Goal: Task Accomplishment & Management: Use online tool/utility

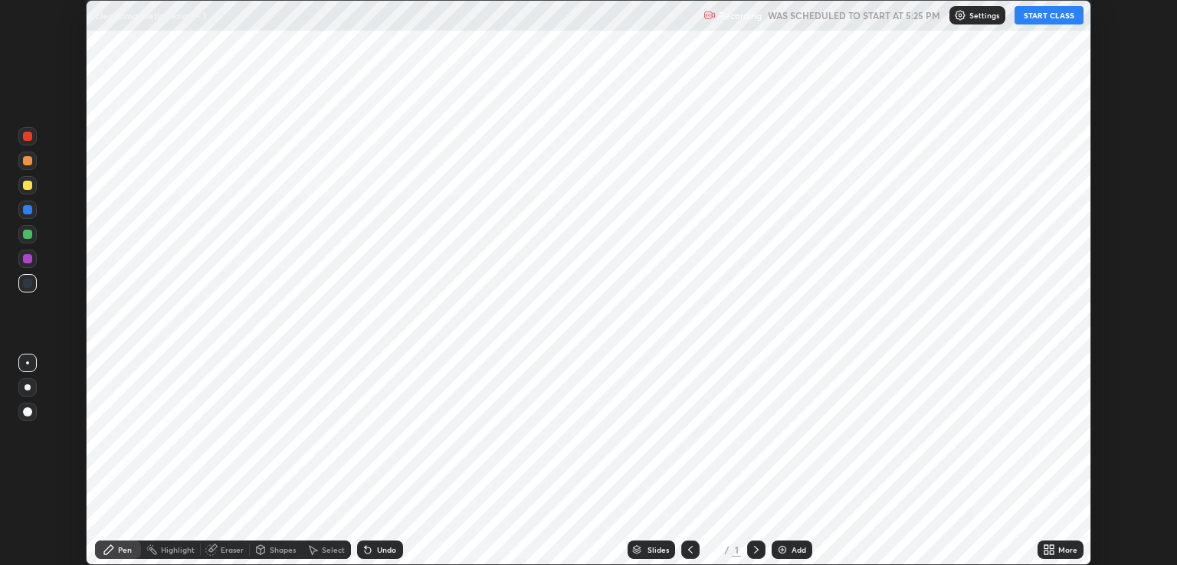
scroll to position [565, 1176]
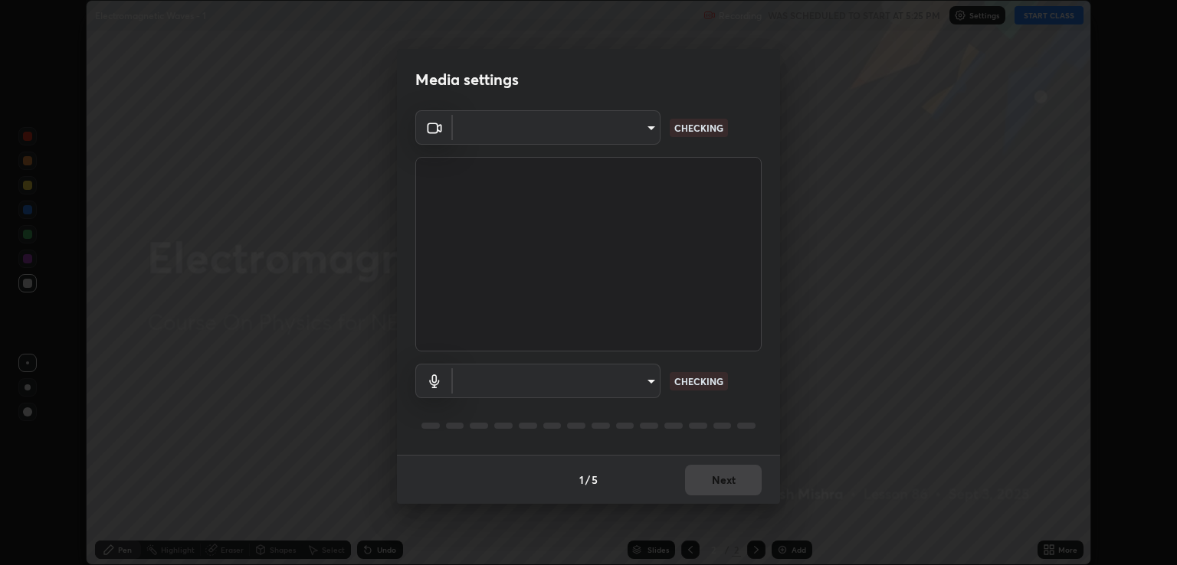
type input "ecbdbd44a66272db987f9f12271ef5319a85e28cdf2a8e5dd884bc8ad31297da"
type input "6f44f3f918cc842ef6afac2364334028f856bd68785194fb92211e1c888e7b5f"
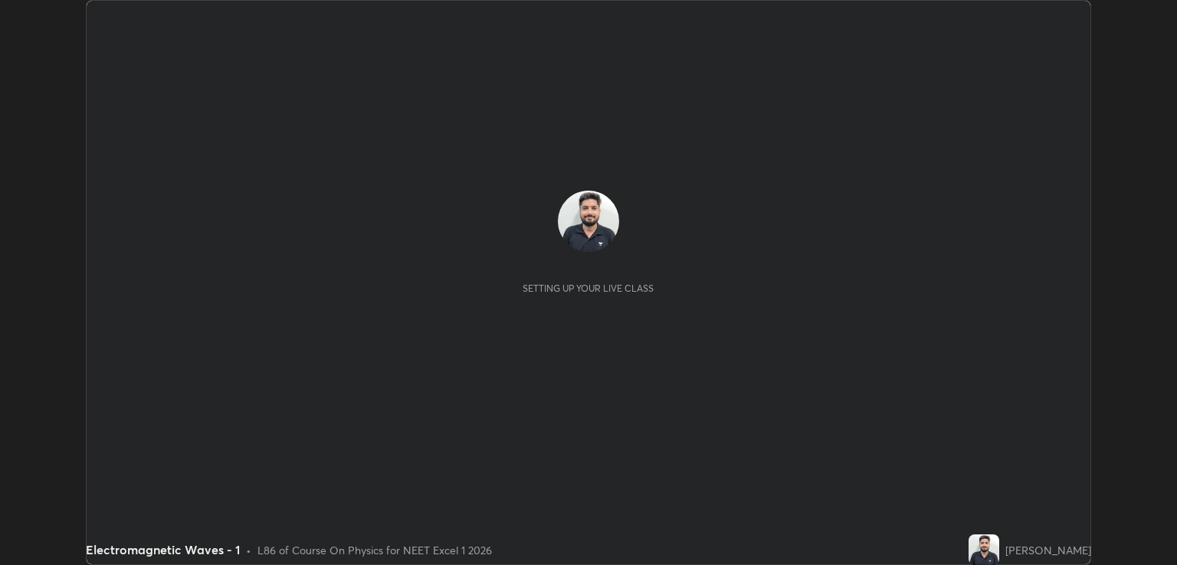
scroll to position [565, 1177]
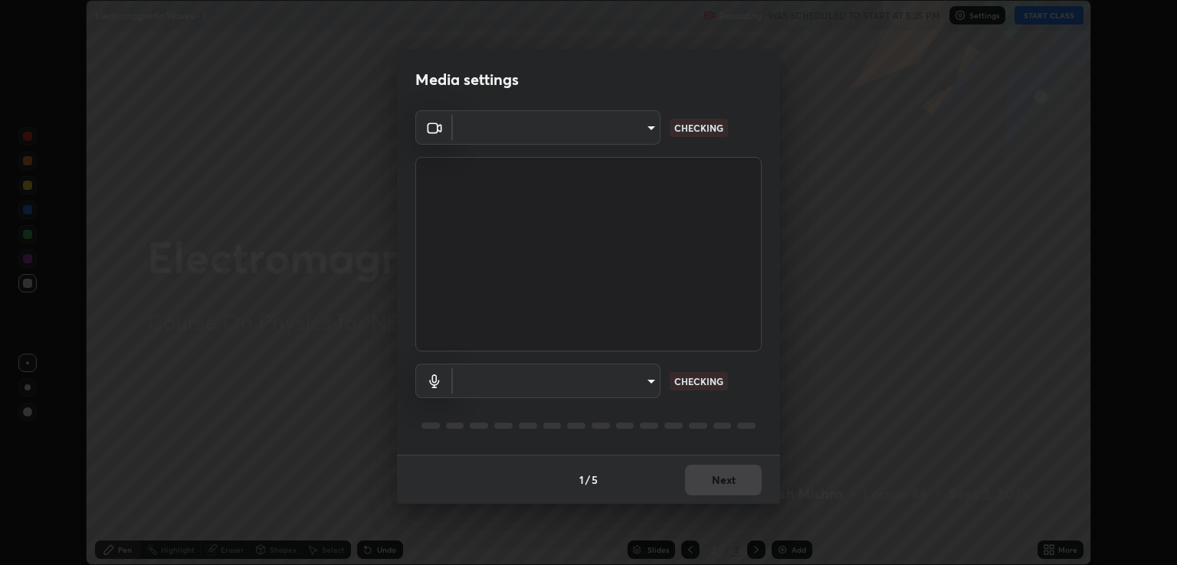
type input "ecbdbd44a66272db987f9f12271ef5319a85e28cdf2a8e5dd884bc8ad31297da"
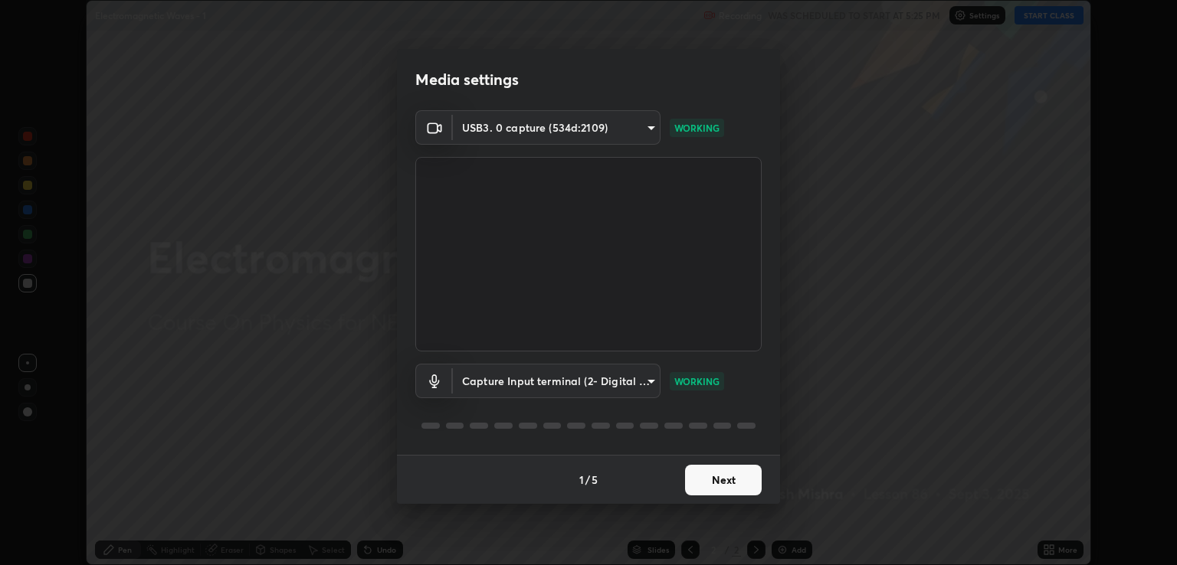
click at [647, 380] on body "Erase all Electromagnetic Waves - 1 Recording WAS SCHEDULED TO START AT 5:25 PM…" at bounding box center [588, 282] width 1177 height 565
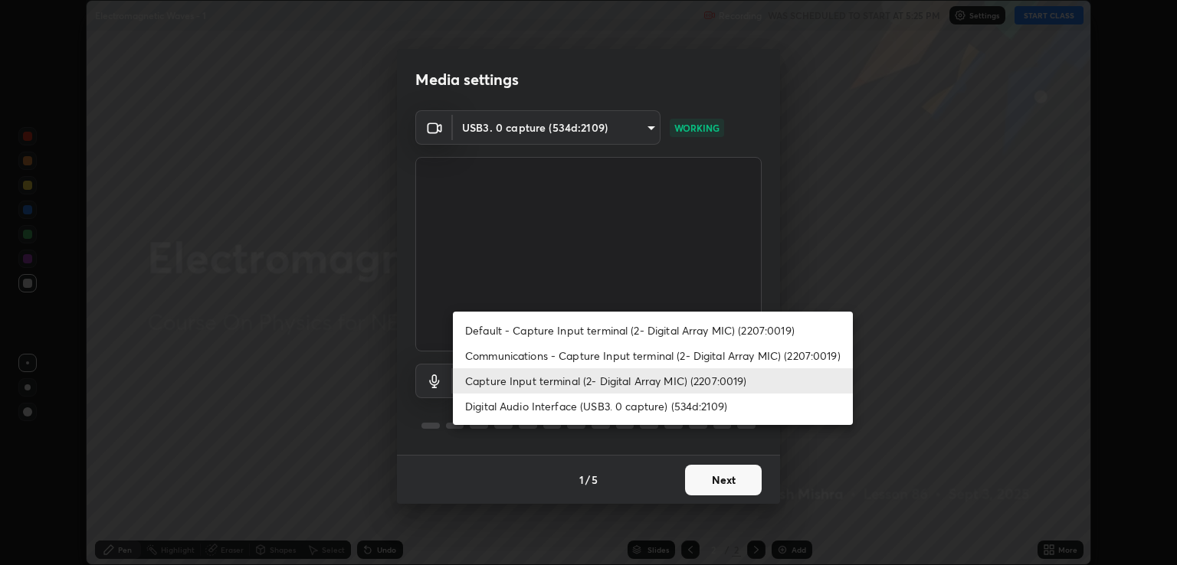
click at [556, 406] on li "Digital Audio Interface (USB3. 0 capture) (534d:2109)" at bounding box center [653, 406] width 400 height 25
type input "641fb1797ef8f9550b7f0158b383ff89036df526a4b0c4fe678c68e459c52791"
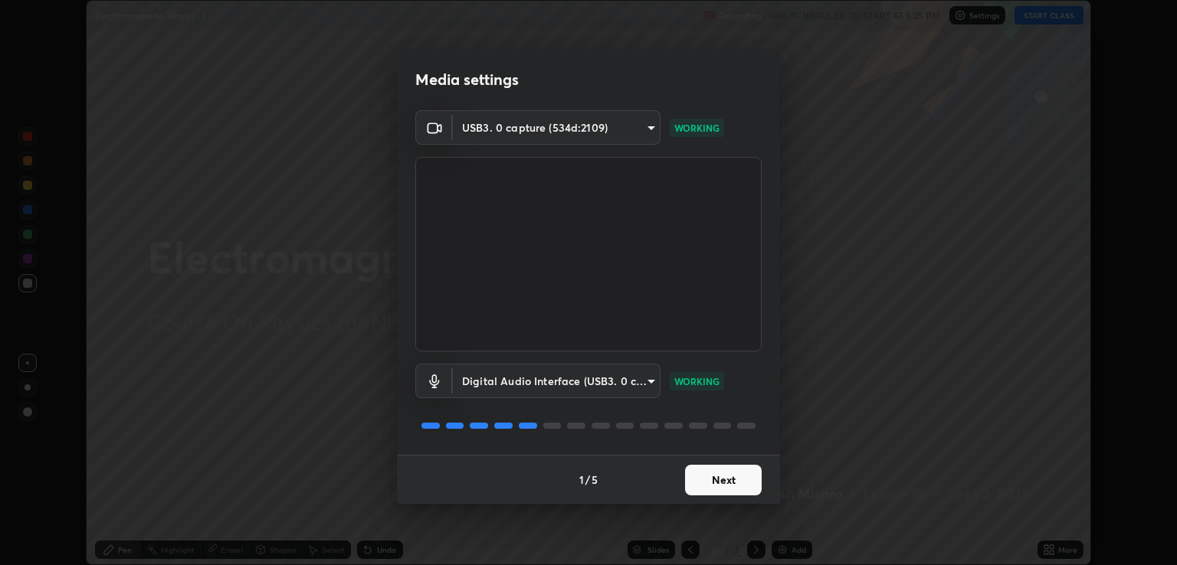
click at [726, 485] on button "Next" at bounding box center [723, 480] width 77 height 31
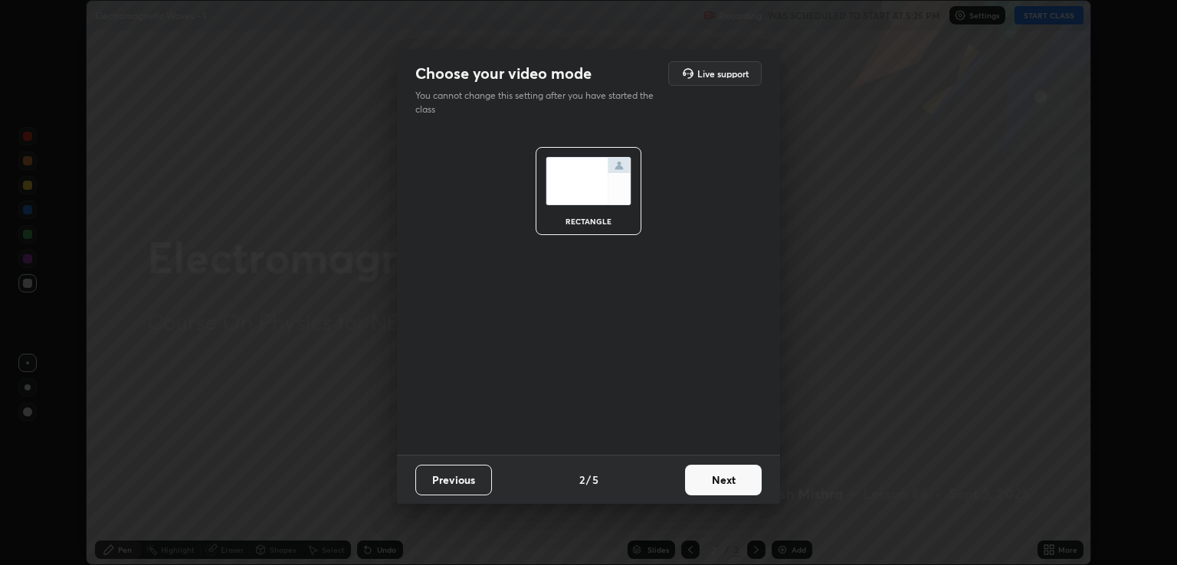
click at [736, 481] on button "Next" at bounding box center [723, 480] width 77 height 31
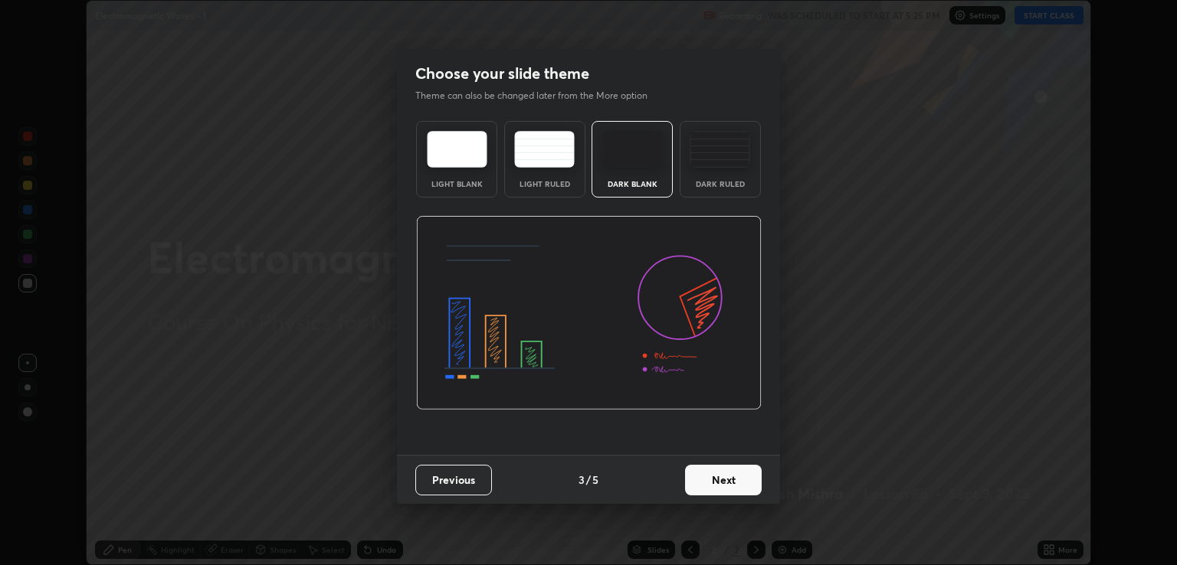
click at [743, 479] on button "Next" at bounding box center [723, 480] width 77 height 31
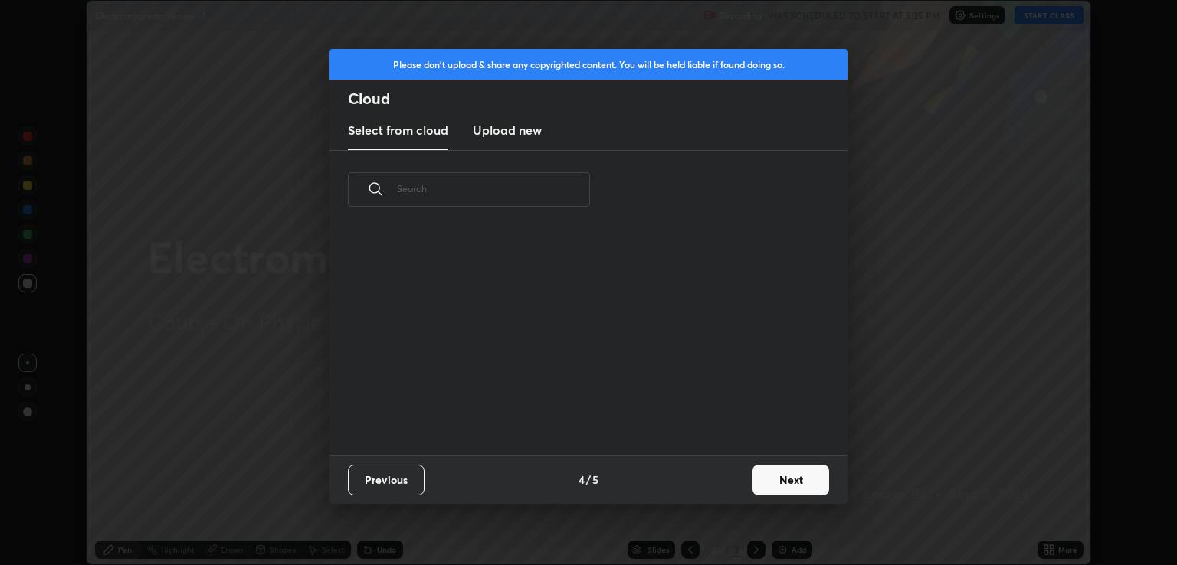
click at [778, 477] on button "Next" at bounding box center [790, 480] width 77 height 31
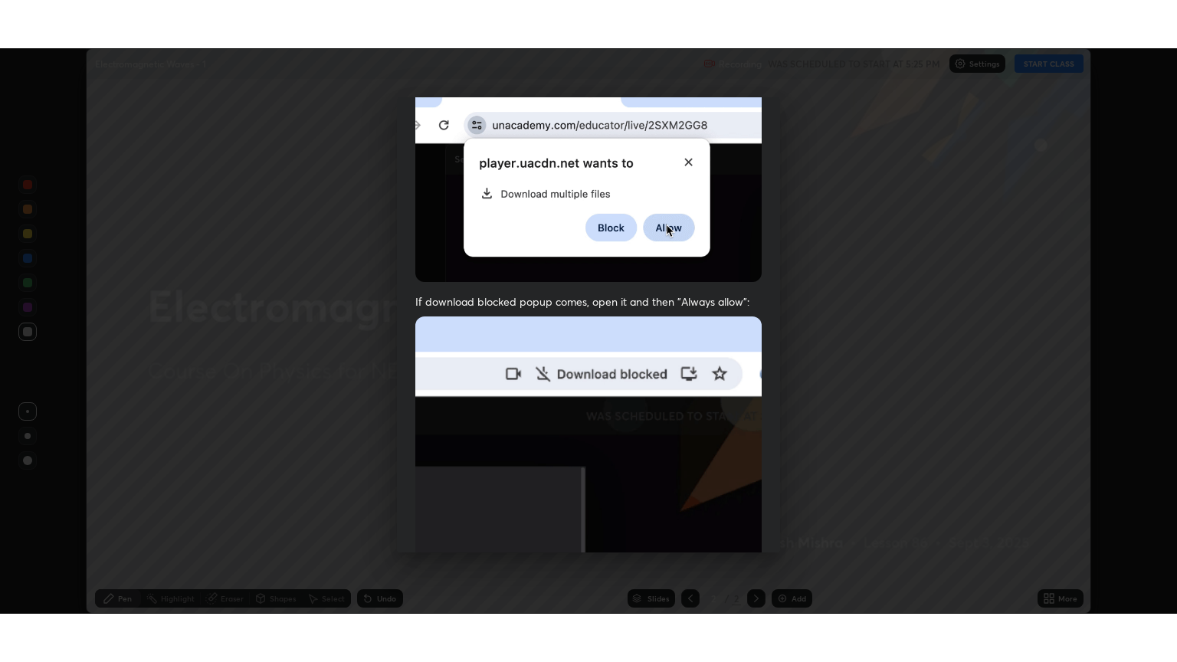
scroll to position [310, 0]
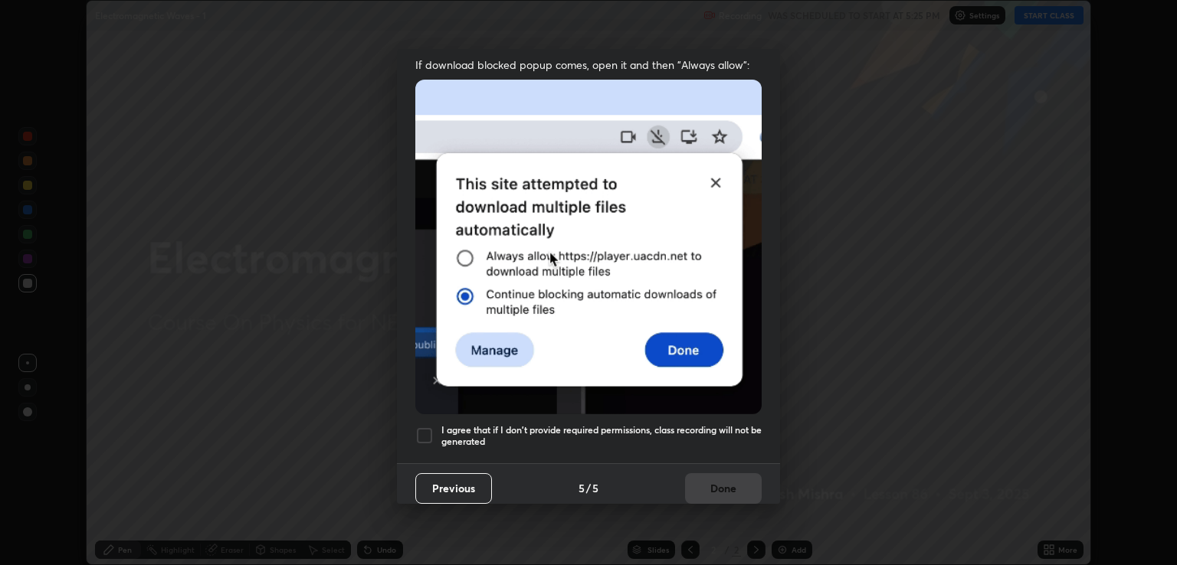
click at [528, 430] on h5 "I agree that if I don't provide required permissions, class recording will not …" at bounding box center [601, 436] width 320 height 24
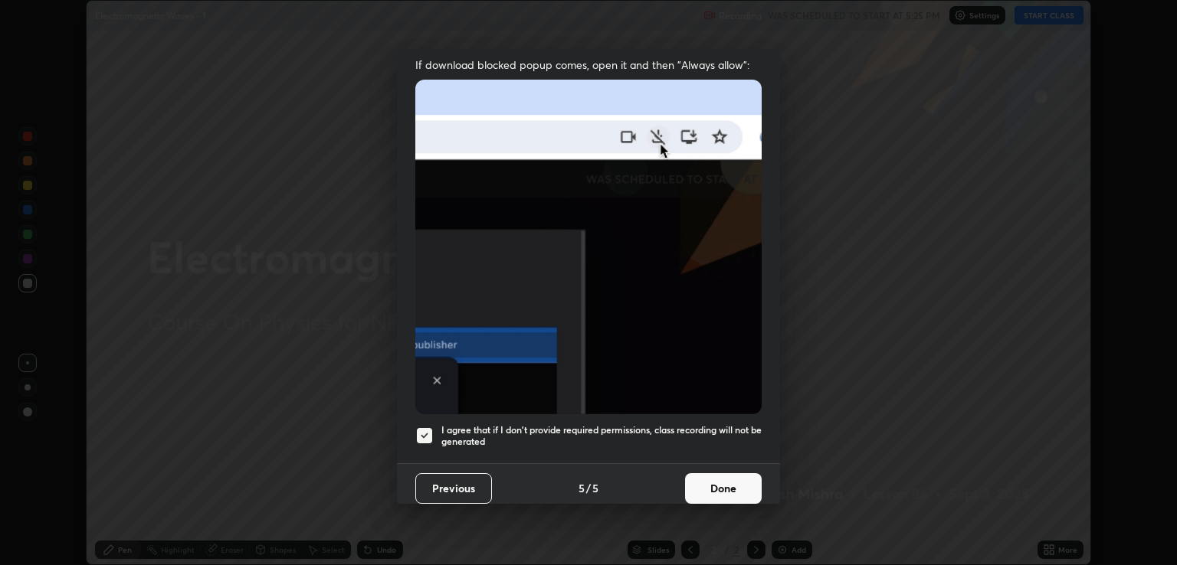
click at [720, 477] on button "Done" at bounding box center [723, 489] width 77 height 31
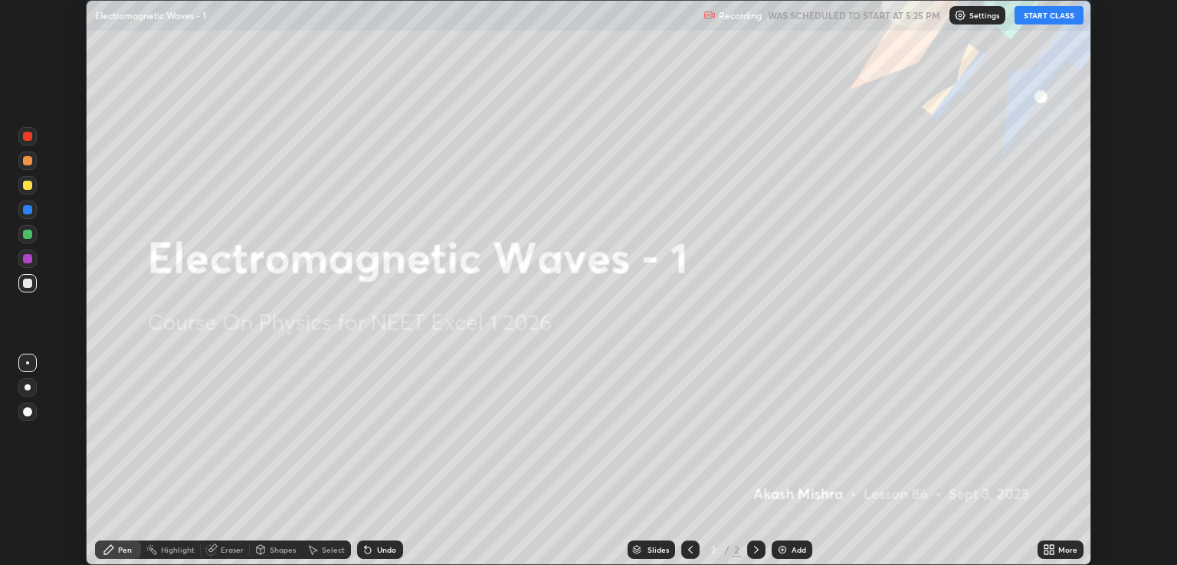
click at [1047, 546] on icon at bounding box center [1046, 548] width 4 height 4
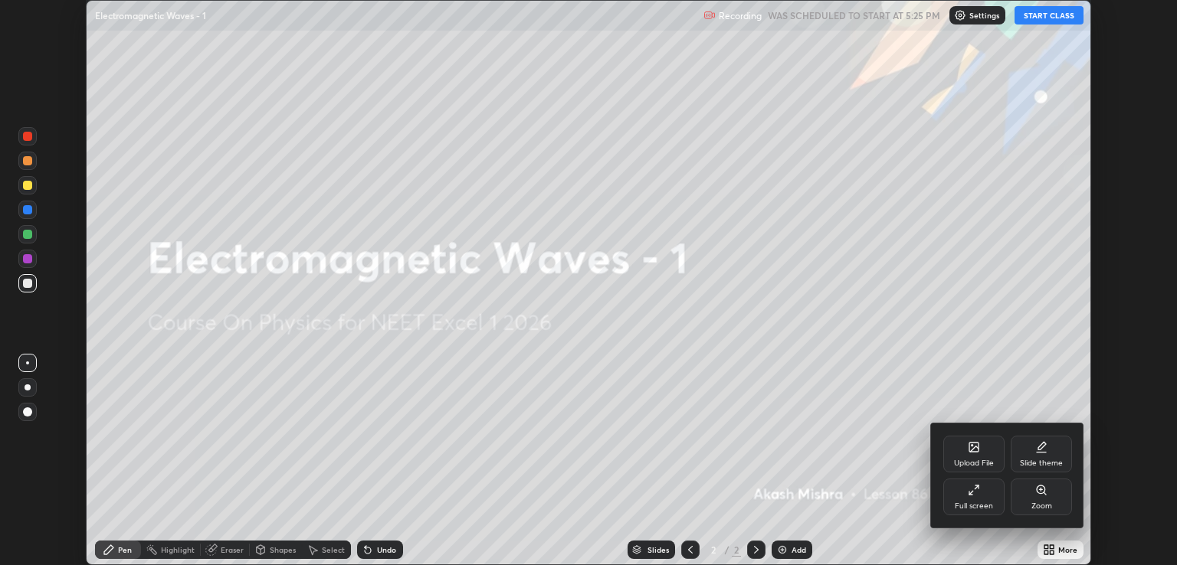
click at [966, 490] on div "Full screen" at bounding box center [973, 497] width 61 height 37
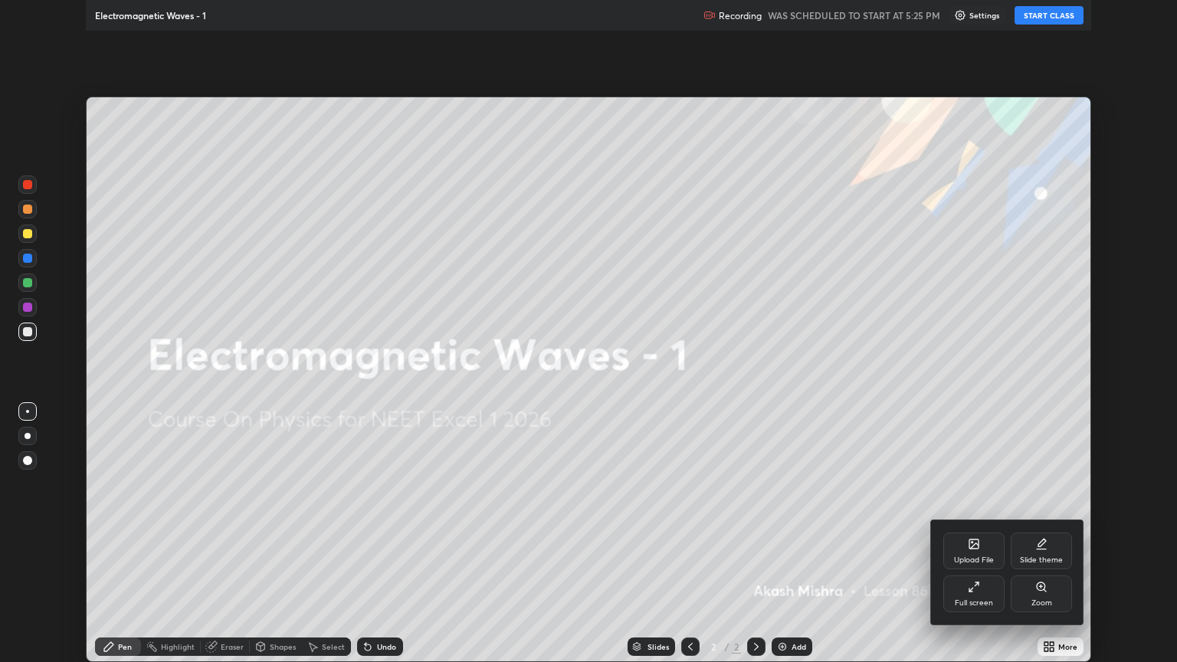
scroll to position [662, 1177]
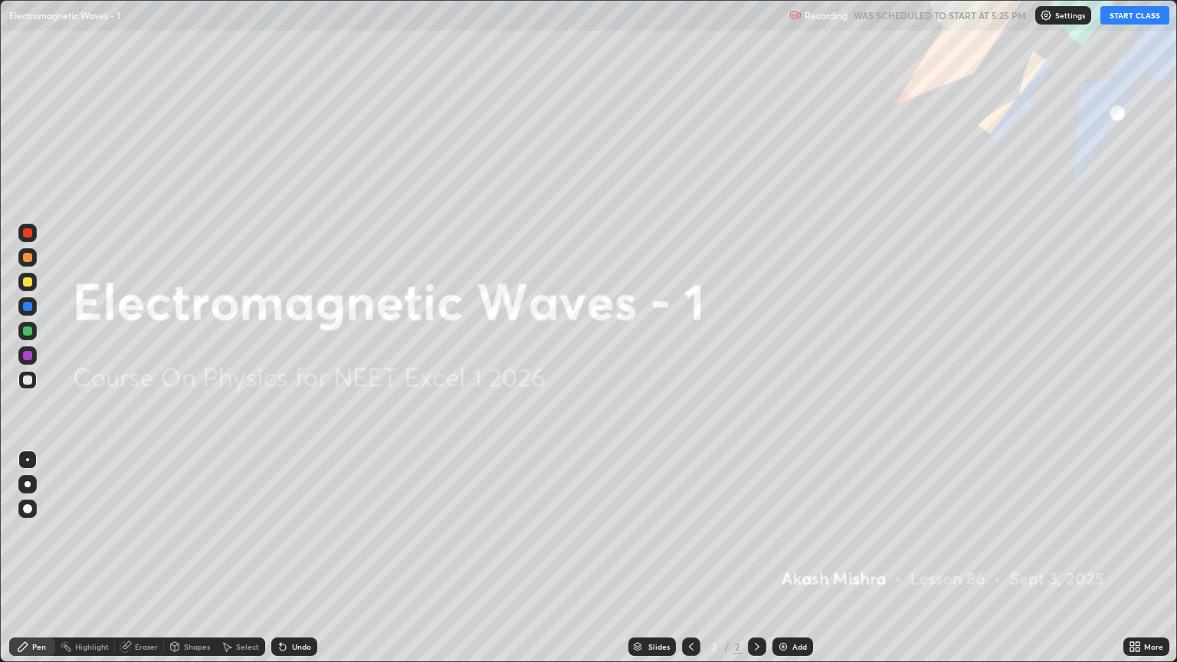
click at [1133, 11] on button "START CLASS" at bounding box center [1134, 15] width 69 height 18
click at [793, 565] on div "Add" at bounding box center [799, 647] width 15 height 8
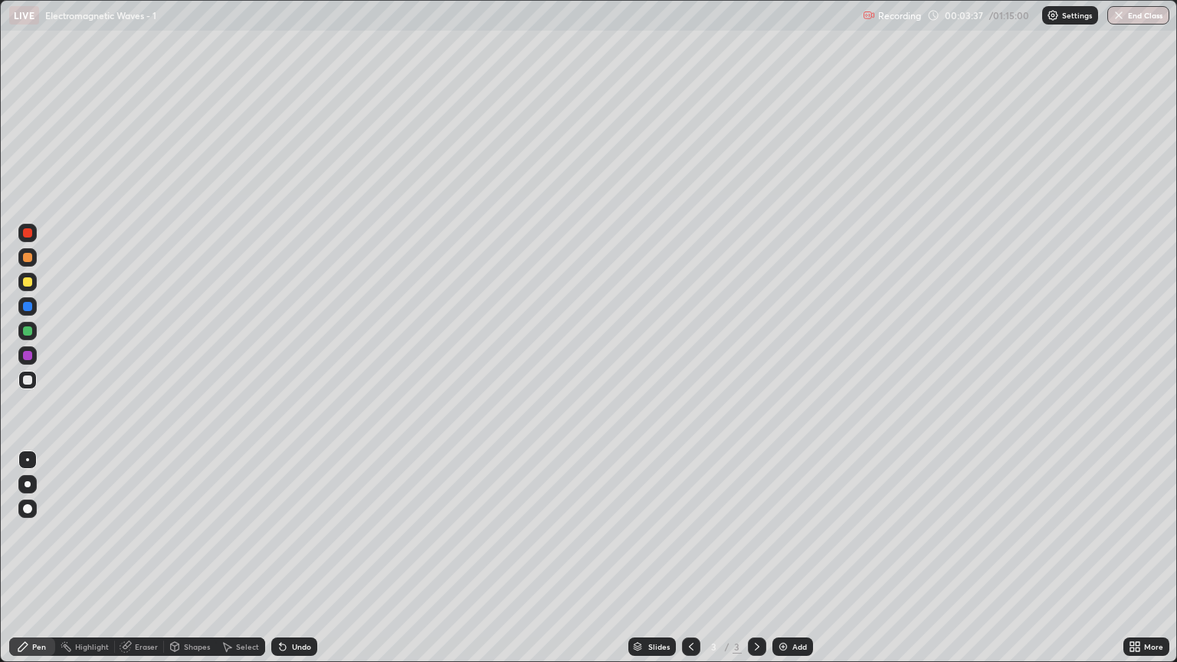
click at [301, 565] on div "Undo" at bounding box center [301, 647] width 19 height 8
click at [283, 565] on icon at bounding box center [283, 647] width 12 height 12
click at [277, 565] on icon at bounding box center [283, 647] width 12 height 12
click at [31, 259] on div at bounding box center [27, 257] width 9 height 9
click at [300, 565] on div "Undo" at bounding box center [301, 647] width 19 height 8
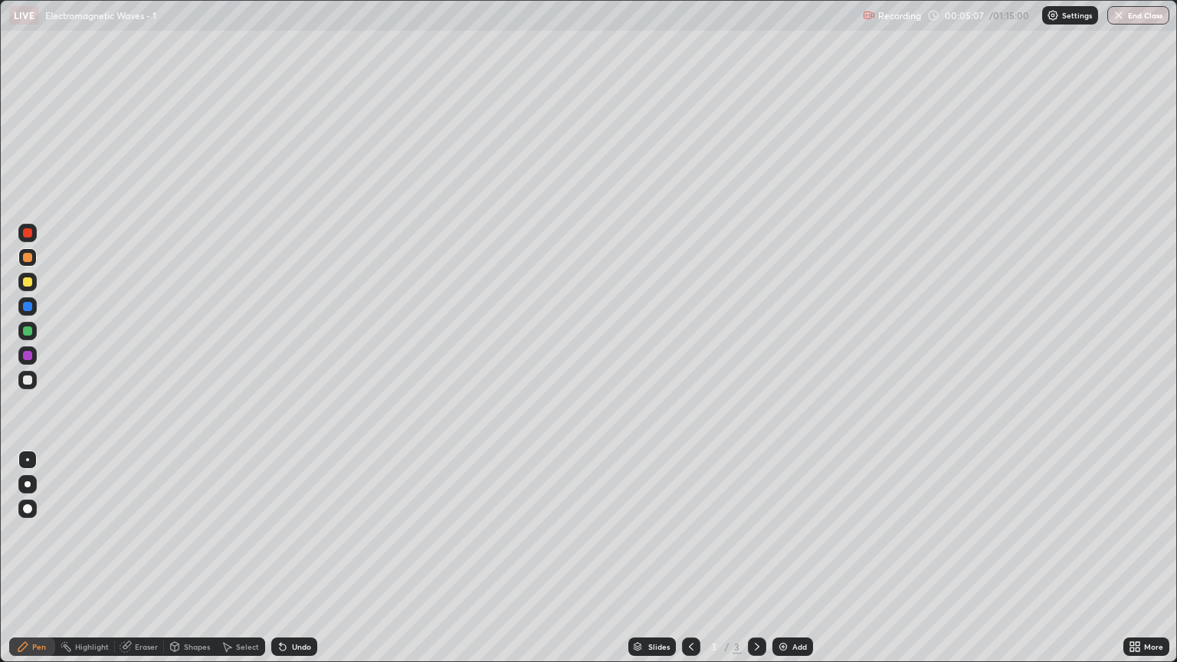
click at [303, 565] on div "Undo" at bounding box center [294, 646] width 46 height 18
click at [302, 565] on div "Undo" at bounding box center [301, 647] width 19 height 8
click at [305, 565] on div "Undo" at bounding box center [301, 647] width 19 height 8
click at [300, 565] on div "Undo" at bounding box center [301, 647] width 19 height 8
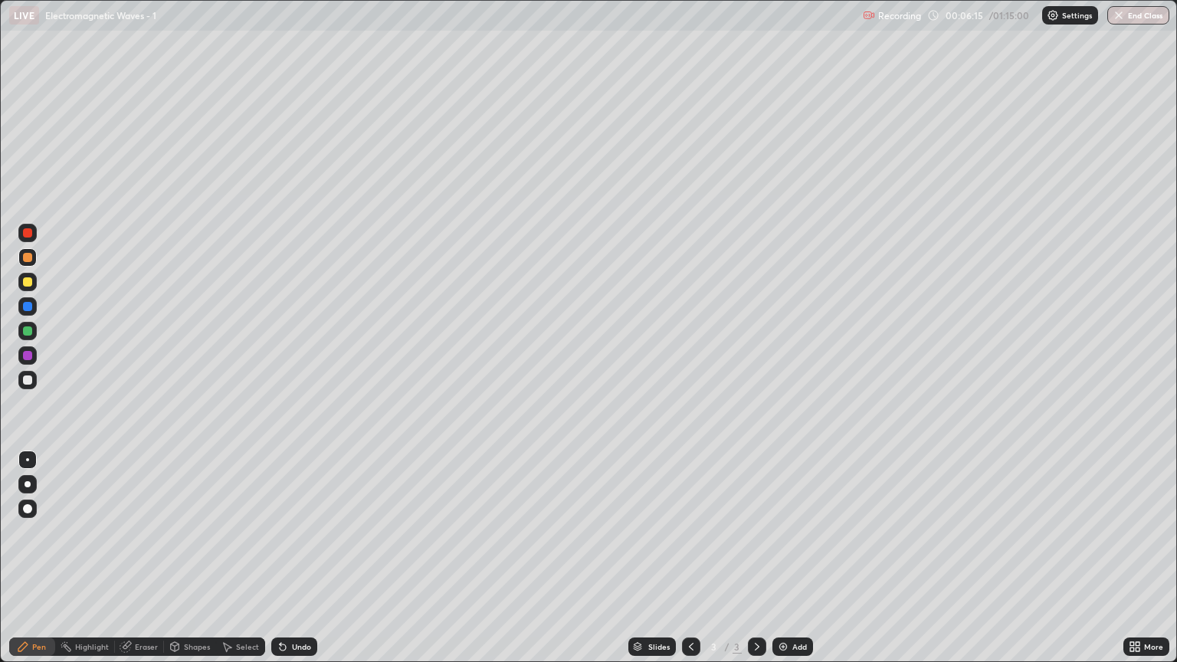
click at [28, 331] on div at bounding box center [27, 330] width 9 height 9
click at [28, 283] on div at bounding box center [27, 281] width 9 height 9
click at [34, 234] on div at bounding box center [27, 233] width 18 height 18
click at [299, 565] on div "Undo" at bounding box center [301, 647] width 19 height 8
click at [287, 565] on div "Undo" at bounding box center [294, 646] width 46 height 18
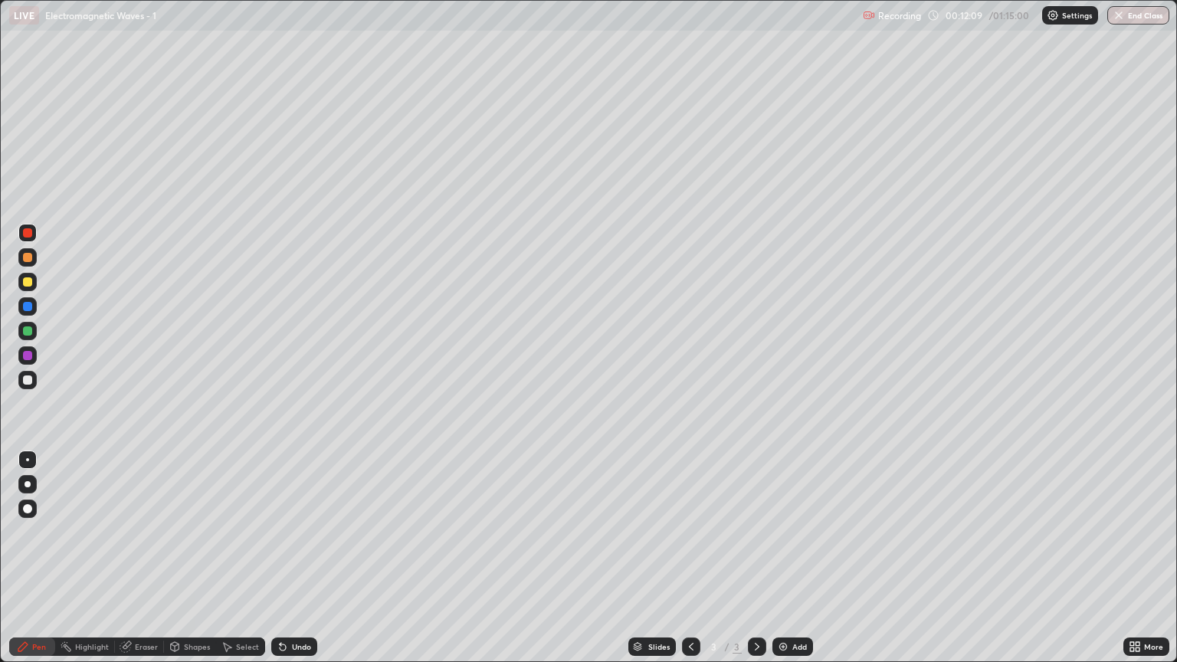
click at [294, 565] on div "Undo" at bounding box center [294, 646] width 46 height 18
click at [790, 565] on div "Add" at bounding box center [792, 646] width 41 height 18
click at [30, 382] on div at bounding box center [27, 379] width 9 height 9
click at [31, 282] on div at bounding box center [27, 281] width 9 height 9
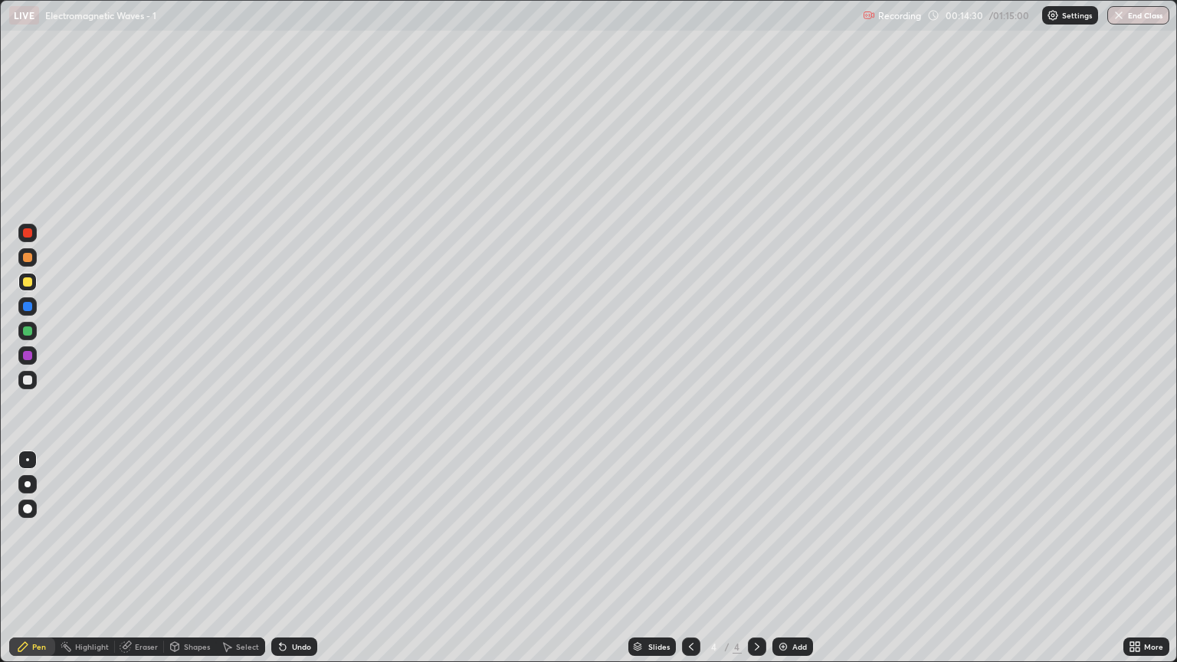
click at [287, 565] on div "Undo" at bounding box center [294, 646] width 46 height 18
click at [28, 383] on div at bounding box center [27, 379] width 9 height 9
click at [28, 282] on div at bounding box center [27, 281] width 9 height 9
click at [299, 565] on div "Undo" at bounding box center [301, 647] width 19 height 8
click at [303, 565] on div "Undo" at bounding box center [294, 646] width 46 height 18
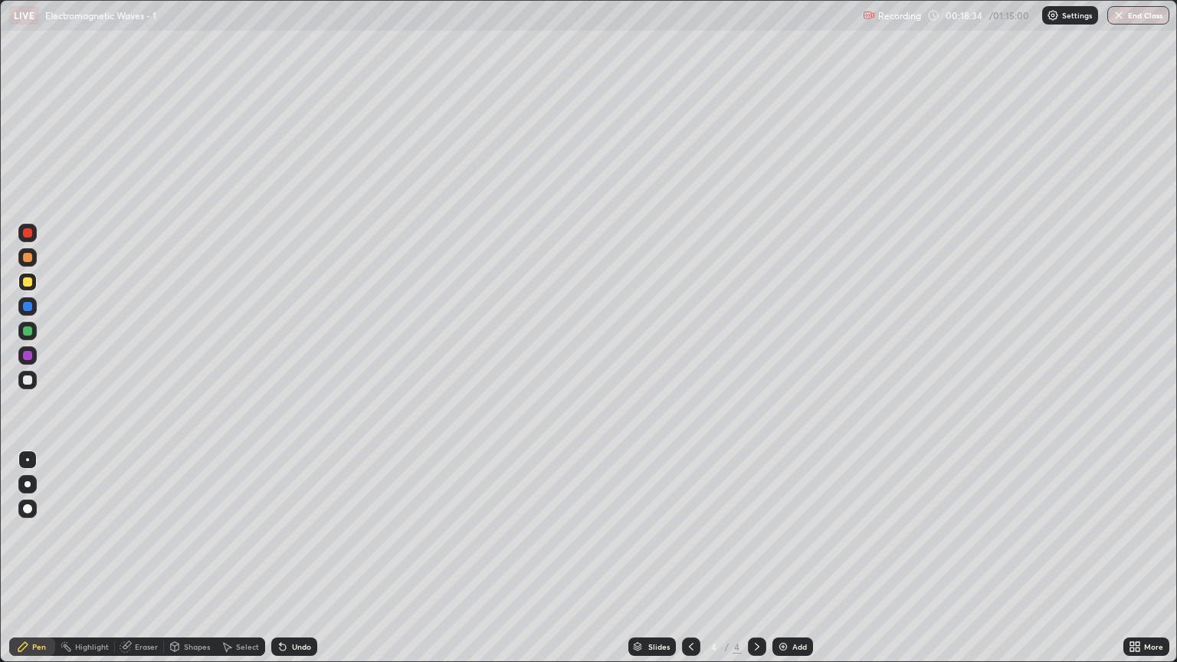
click at [303, 565] on div "Undo" at bounding box center [301, 647] width 19 height 8
click at [302, 565] on div "Undo" at bounding box center [301, 647] width 19 height 8
click at [306, 565] on div "Undo" at bounding box center [301, 647] width 19 height 8
click at [295, 565] on div "Undo" at bounding box center [301, 647] width 19 height 8
click at [291, 565] on div "Undo" at bounding box center [294, 646] width 46 height 18
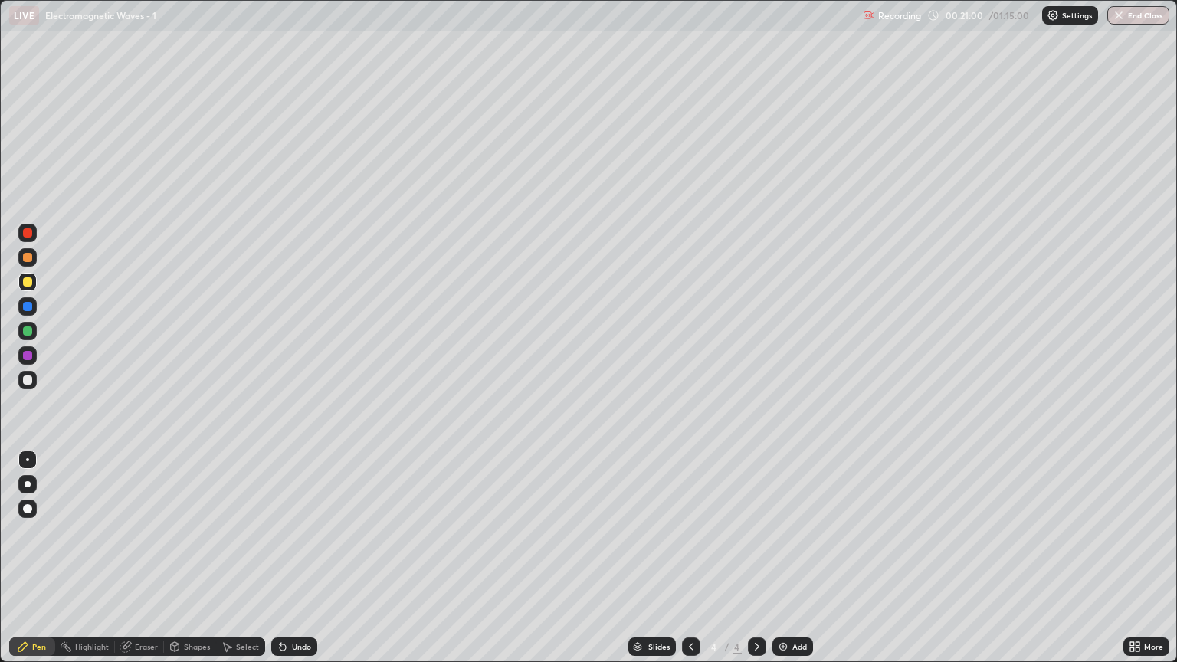
click at [305, 565] on div "Undo" at bounding box center [301, 647] width 19 height 8
click at [791, 565] on div "Add" at bounding box center [792, 646] width 41 height 18
click at [29, 380] on div at bounding box center [27, 379] width 9 height 9
click at [292, 565] on div "Undo" at bounding box center [301, 647] width 19 height 8
click at [34, 282] on div at bounding box center [27, 282] width 18 height 18
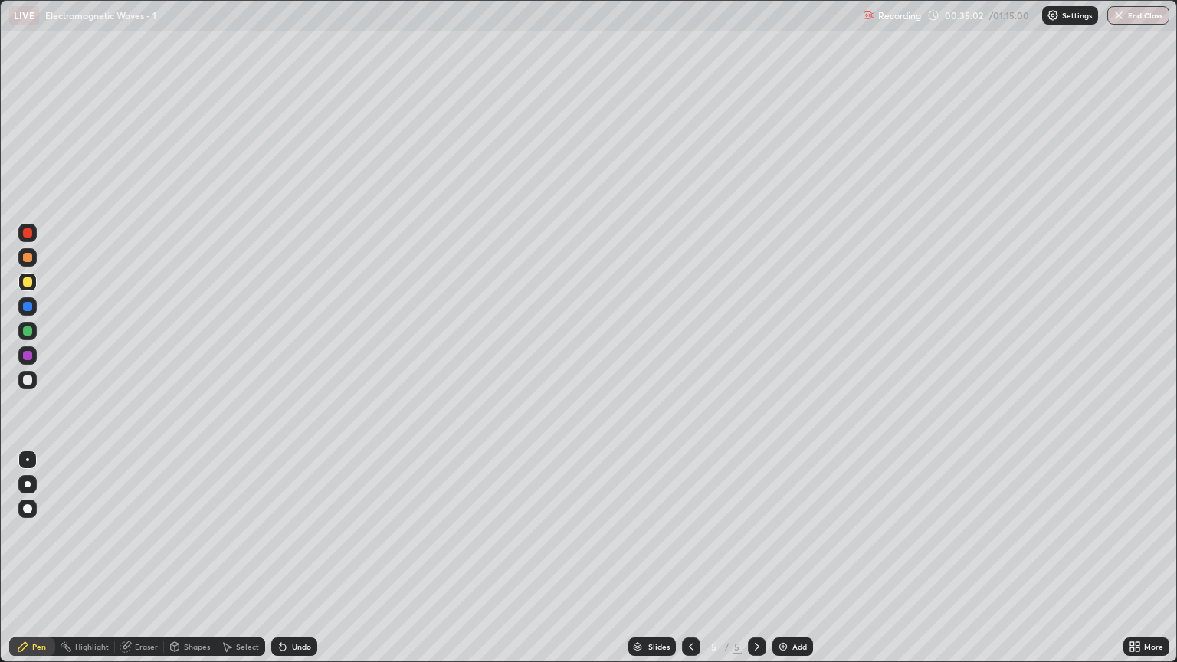
click at [297, 565] on div "Undo" at bounding box center [301, 647] width 19 height 8
click at [792, 565] on div "Add" at bounding box center [799, 647] width 15 height 8
click at [31, 377] on div at bounding box center [27, 379] width 9 height 9
click at [794, 565] on div "Add" at bounding box center [799, 647] width 15 height 8
click at [28, 282] on div at bounding box center [27, 281] width 9 height 9
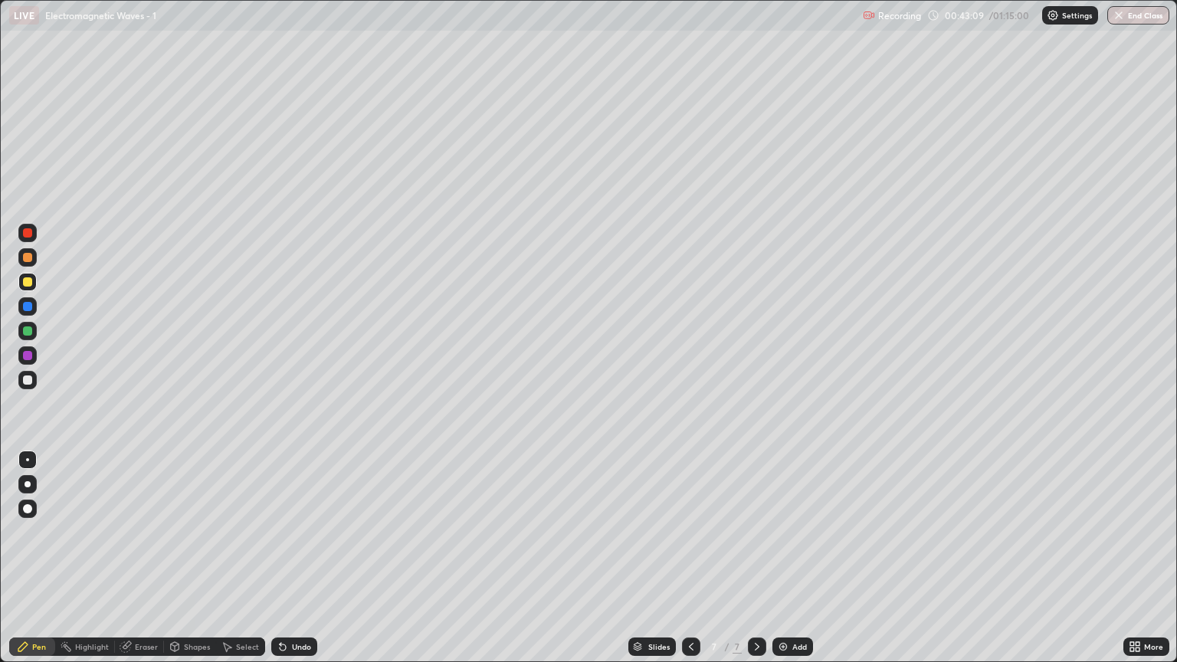
click at [300, 565] on div "Undo" at bounding box center [301, 647] width 19 height 8
click at [296, 565] on div "Undo" at bounding box center [301, 647] width 19 height 8
click at [31, 382] on div at bounding box center [27, 379] width 9 height 9
click at [795, 565] on div "Add" at bounding box center [799, 647] width 15 height 8
click at [33, 283] on div at bounding box center [27, 282] width 18 height 18
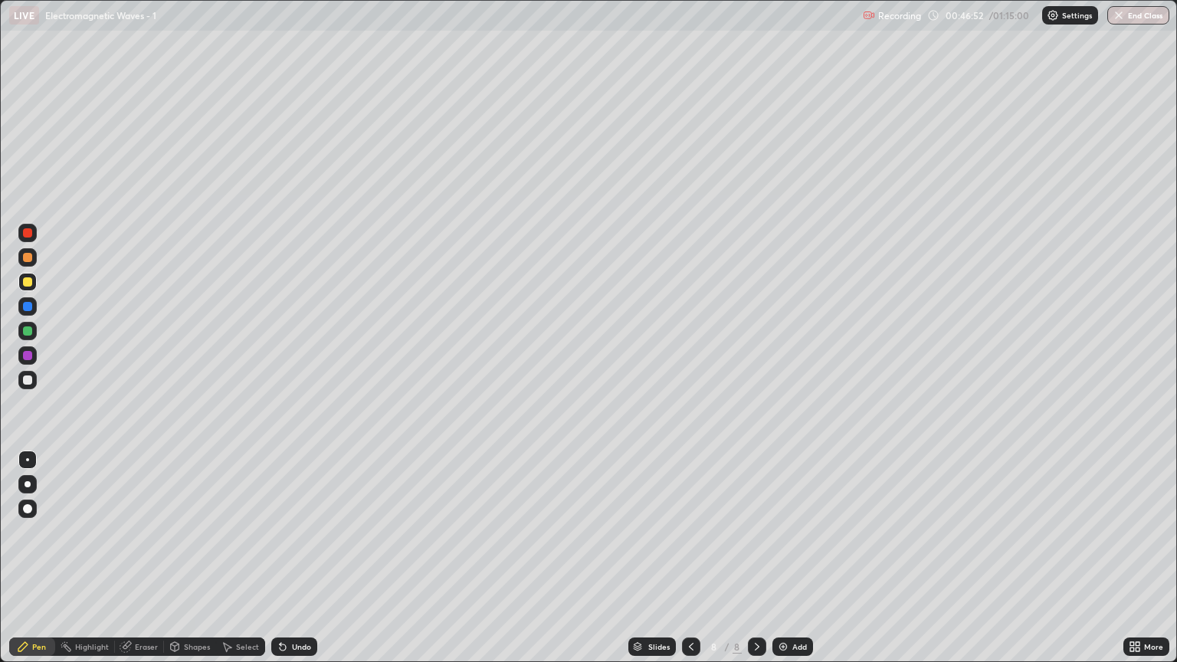
click at [28, 380] on div at bounding box center [27, 379] width 9 height 9
click at [297, 565] on div "Undo" at bounding box center [301, 647] width 19 height 8
click at [29, 285] on div at bounding box center [27, 281] width 9 height 9
click at [296, 565] on div "Undo" at bounding box center [301, 647] width 19 height 8
click at [28, 333] on div at bounding box center [27, 330] width 9 height 9
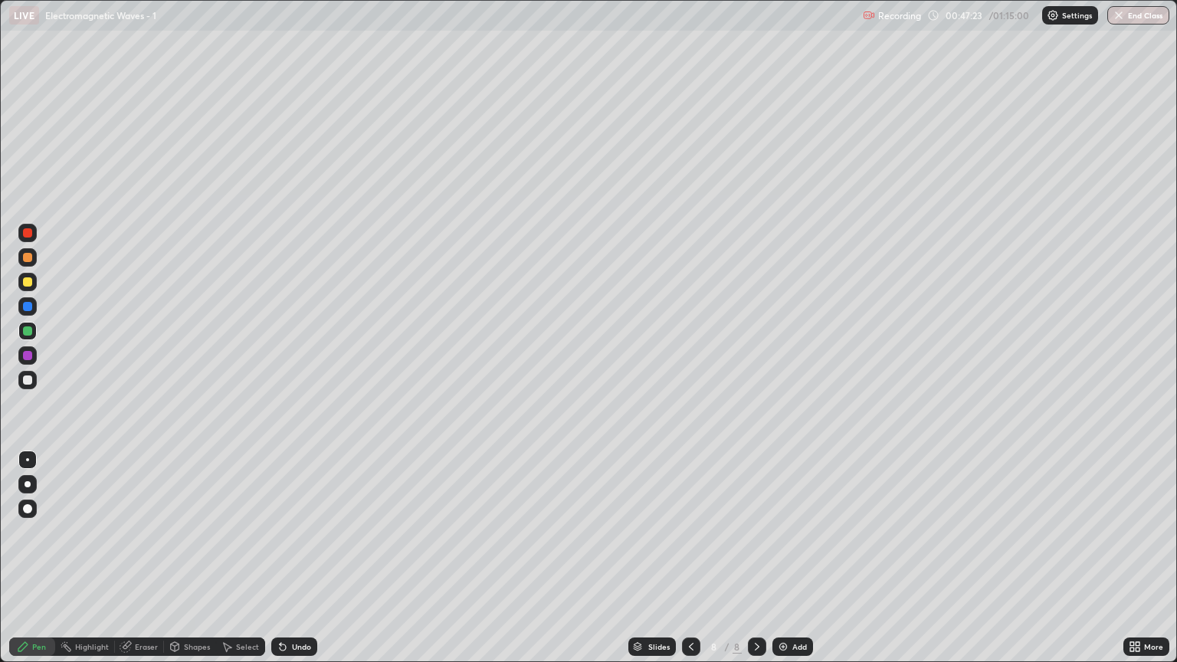
click at [31, 283] on div at bounding box center [27, 281] width 9 height 9
click at [28, 329] on div at bounding box center [27, 330] width 9 height 9
click at [28, 385] on div at bounding box center [27, 380] width 18 height 18
click at [290, 565] on div "Undo" at bounding box center [294, 646] width 46 height 18
click at [795, 565] on div "Add" at bounding box center [792, 646] width 41 height 18
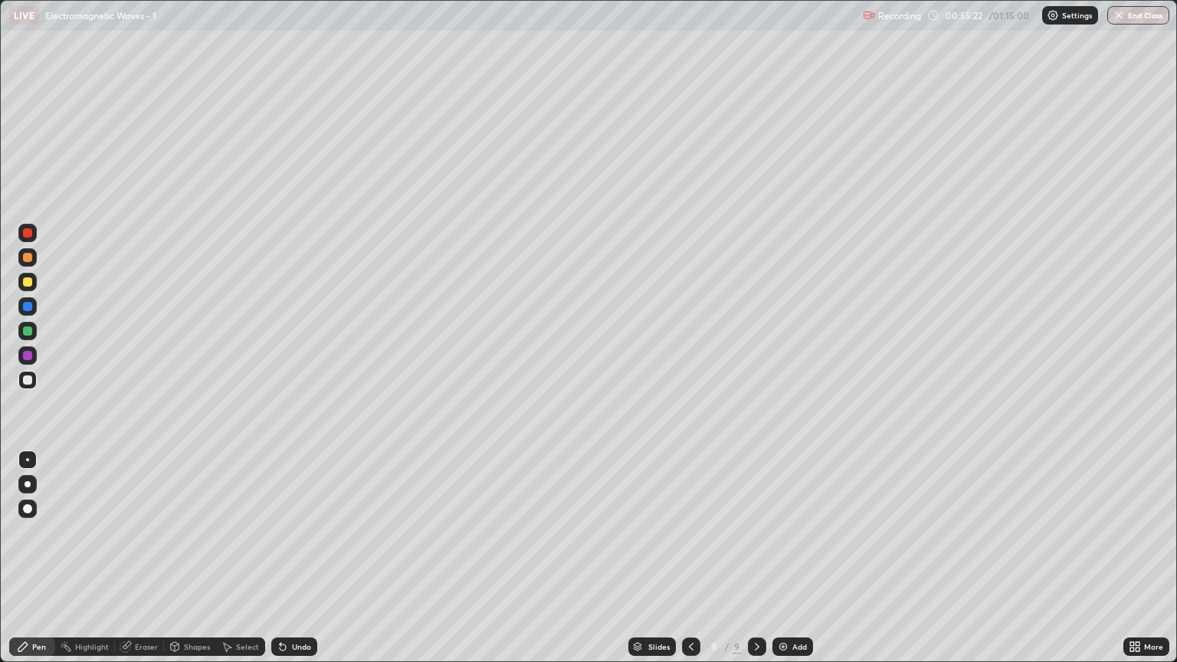
click at [31, 285] on div at bounding box center [27, 281] width 9 height 9
click at [32, 381] on div at bounding box center [27, 380] width 18 height 18
click at [301, 565] on div "Undo" at bounding box center [301, 647] width 19 height 8
click at [28, 282] on div at bounding box center [27, 281] width 9 height 9
click at [1138, 19] on button "End Class" at bounding box center [1138, 15] width 62 height 18
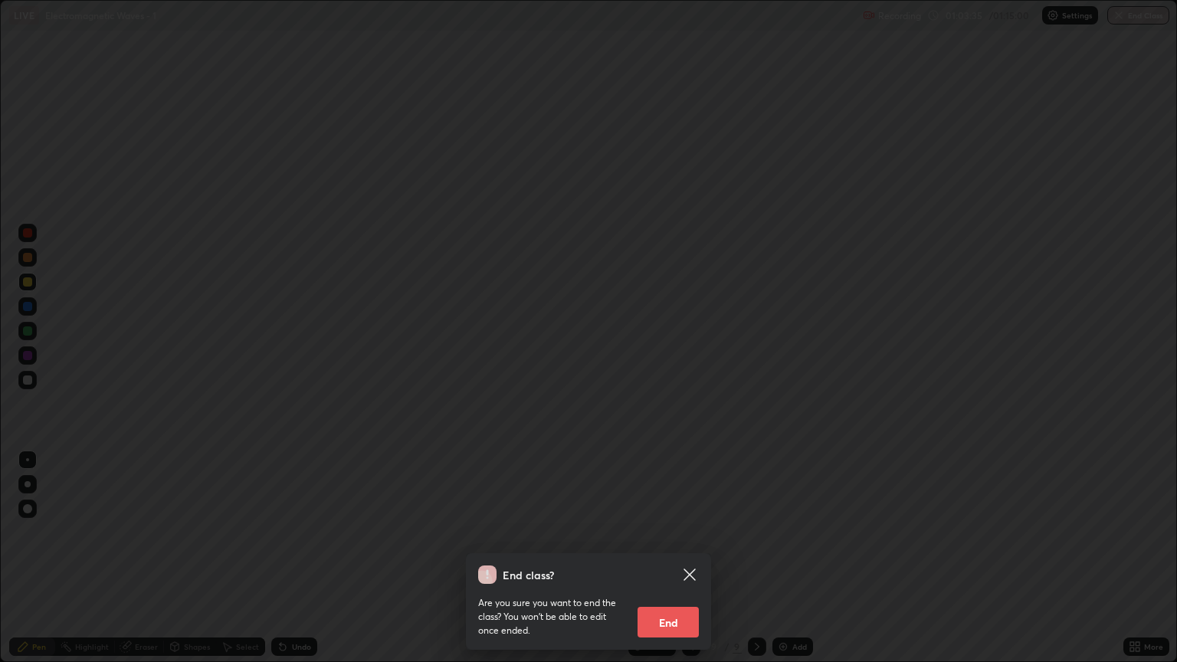
click at [697, 565] on button "End" at bounding box center [667, 622] width 61 height 31
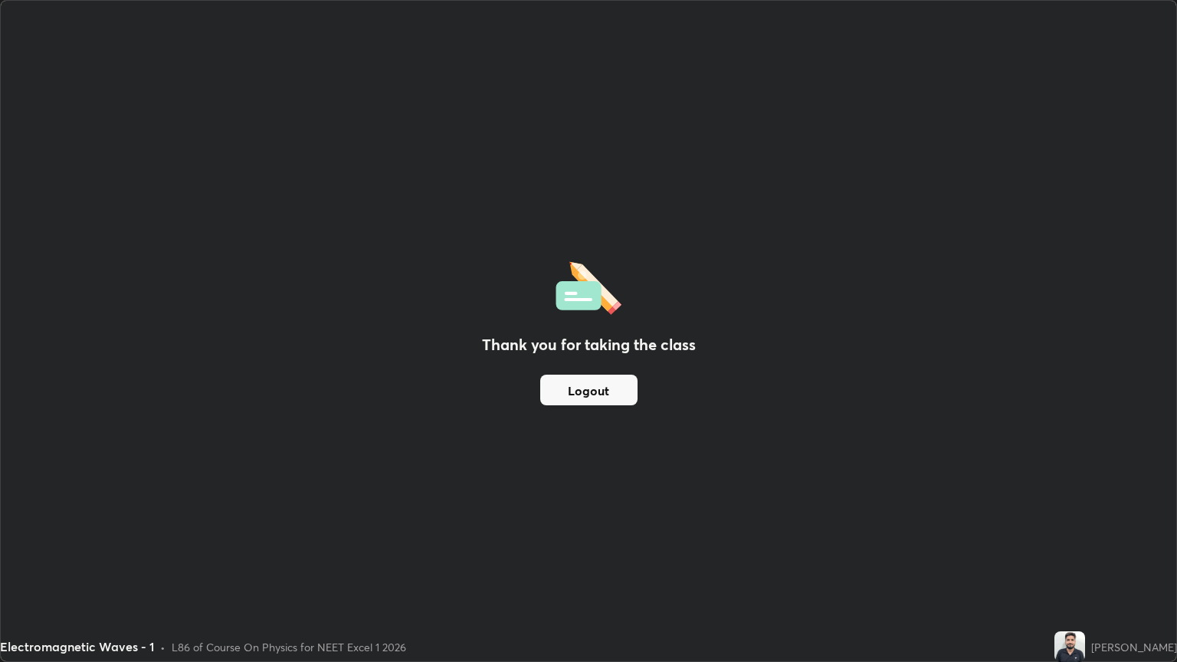
click at [590, 395] on button "Logout" at bounding box center [588, 390] width 97 height 31
